Goal: Transaction & Acquisition: Purchase product/service

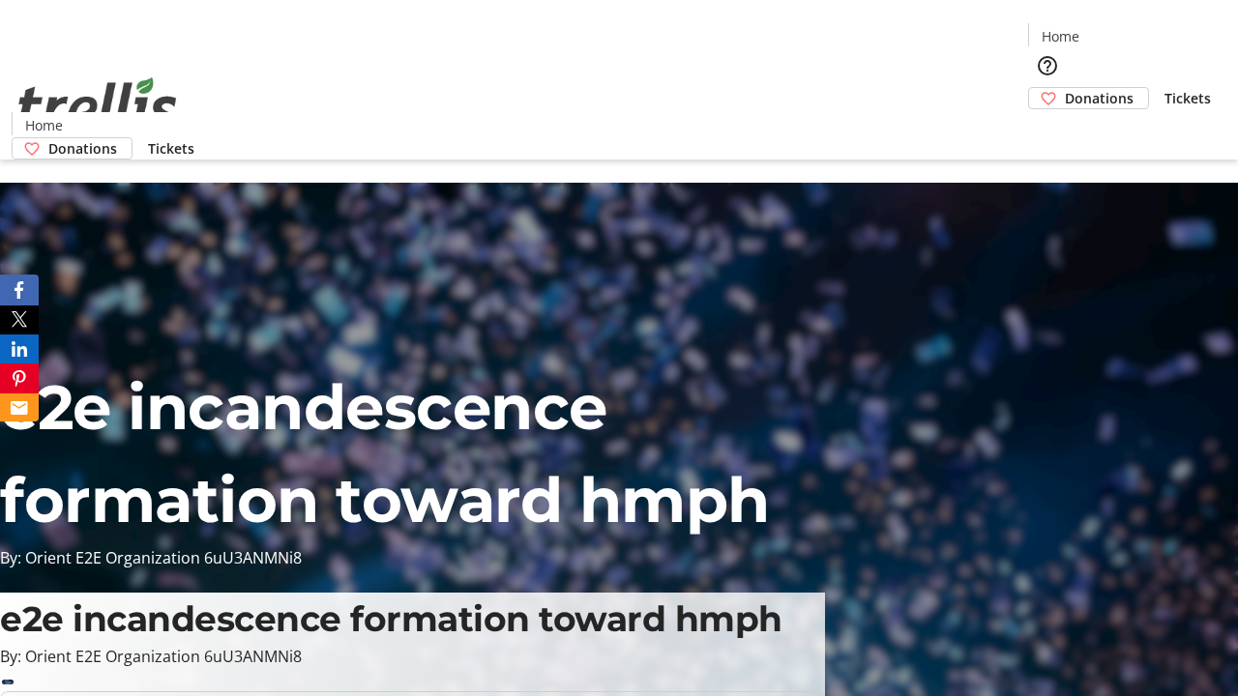
click at [1065, 88] on span "Donations" at bounding box center [1099, 98] width 69 height 20
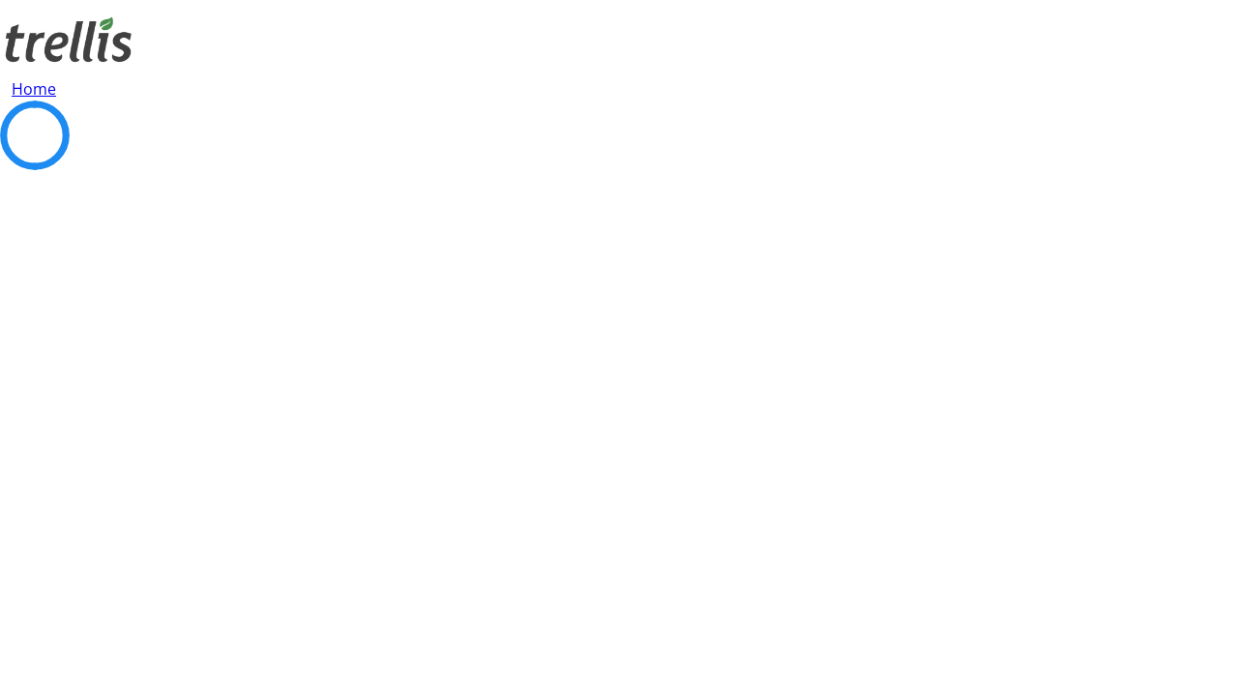
select select "CA"
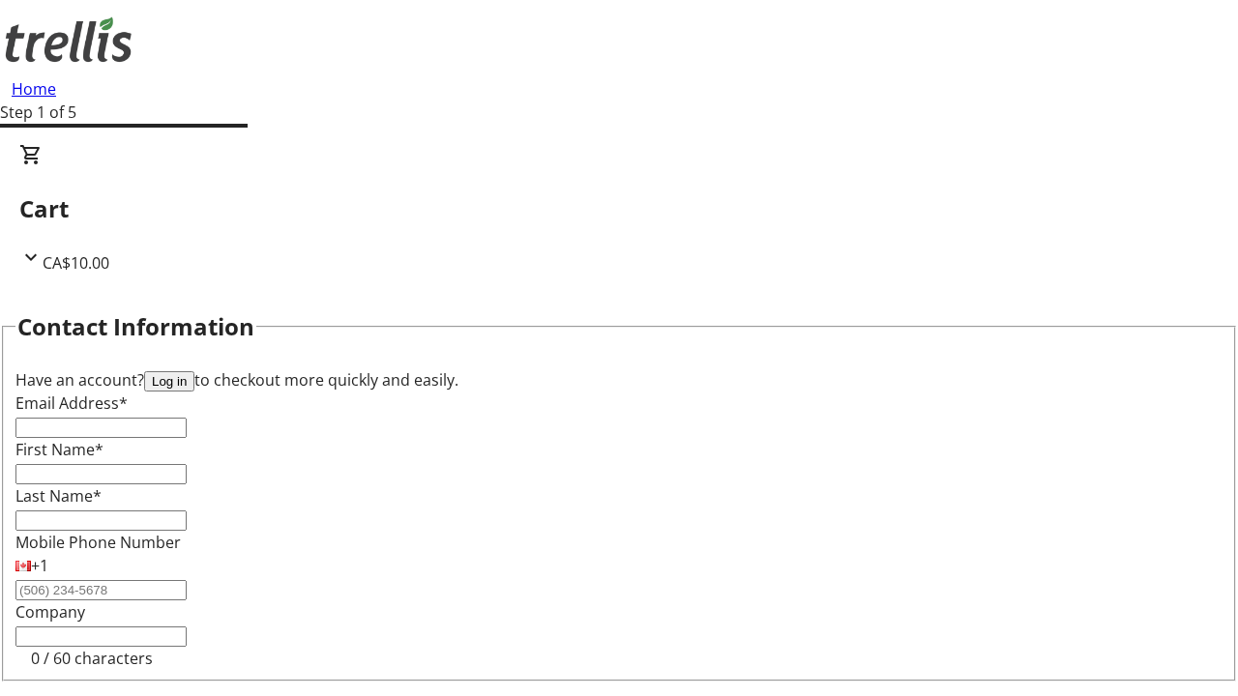
click at [194, 371] on button "Log in" at bounding box center [169, 381] width 50 height 20
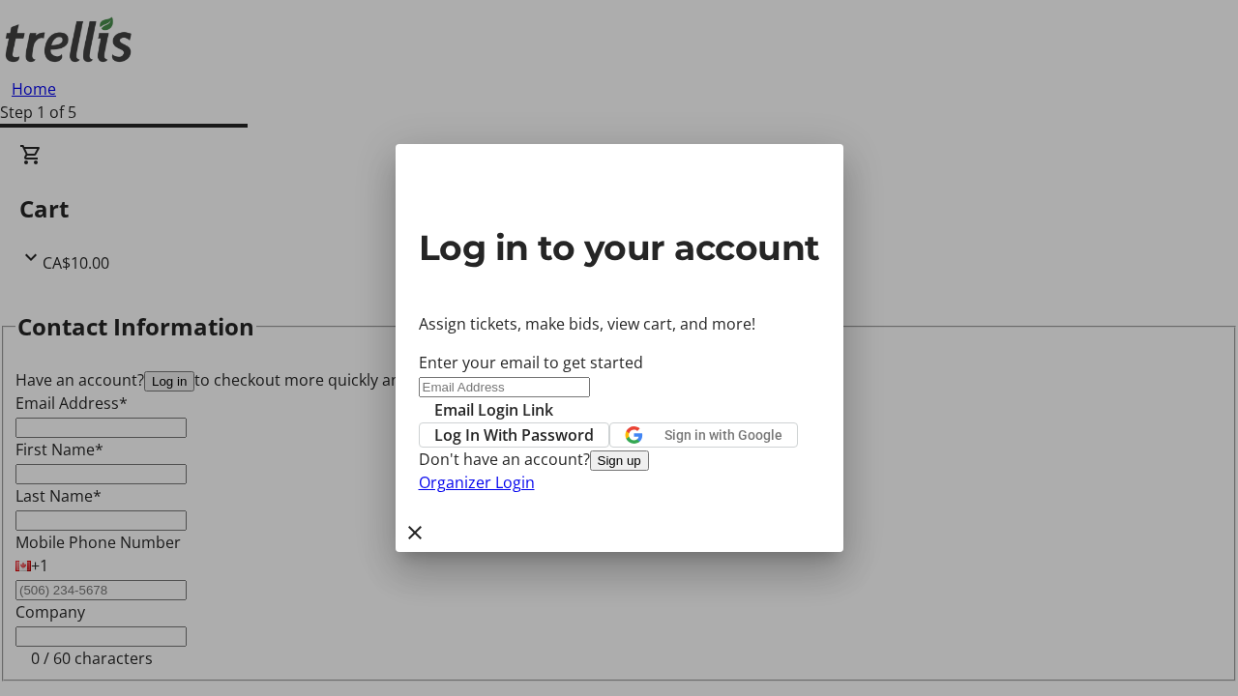
click at [594, 423] on span "Log In With Password" at bounding box center [514, 434] width 160 height 23
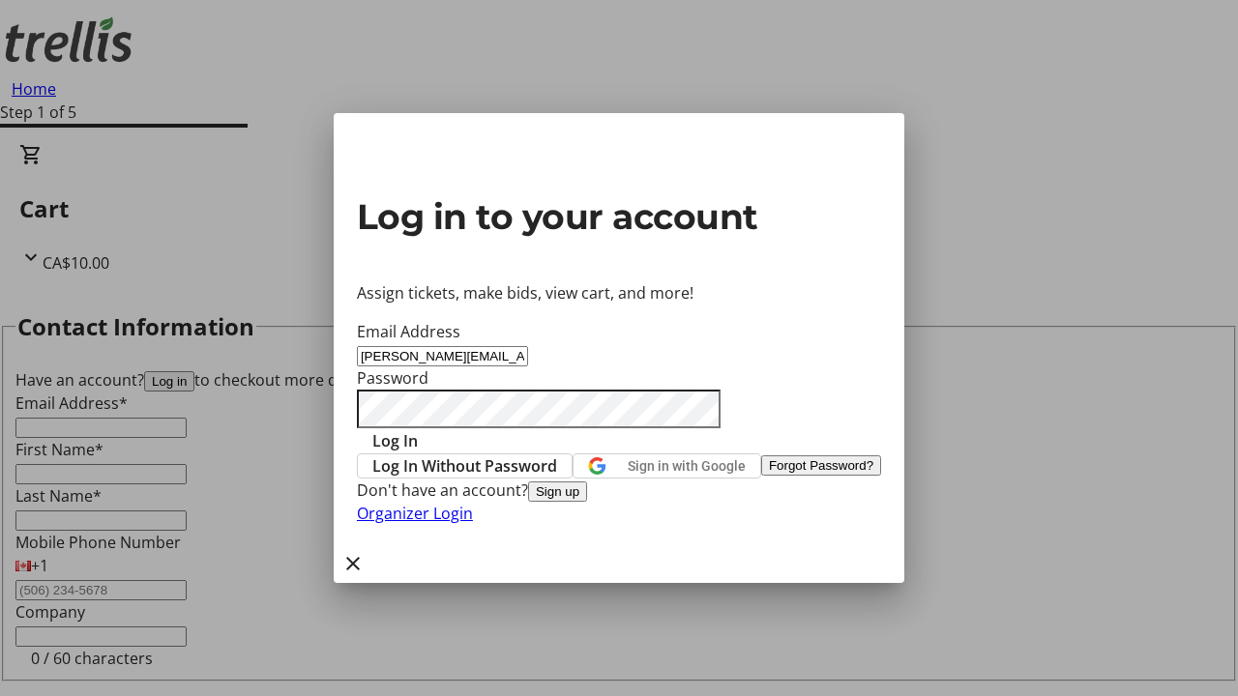
type input "[PERSON_NAME][EMAIL_ADDRESS][DOMAIN_NAME]"
click at [418, 429] on span "Log In" at bounding box center [394, 440] width 45 height 23
